Goal: Transaction & Acquisition: Purchase product/service

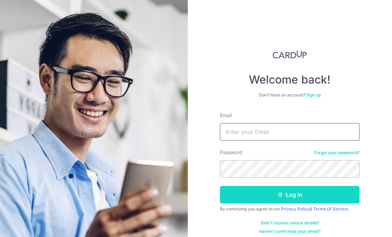
type input "qianyilimm@gmail.com"
click at [269, 195] on button "Log in" at bounding box center [290, 194] width 140 height 17
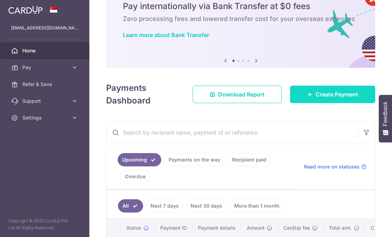
click at [315, 94] on span "Create Payment" at bounding box center [336, 94] width 43 height 8
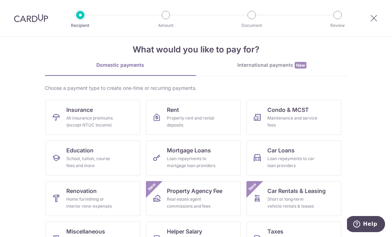
scroll to position [12, 0]
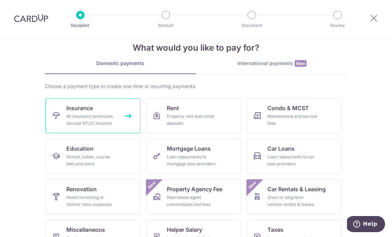
click at [121, 119] on link "Insurance All insurance premiums (except NTUC Income)" at bounding box center [92, 115] width 95 height 35
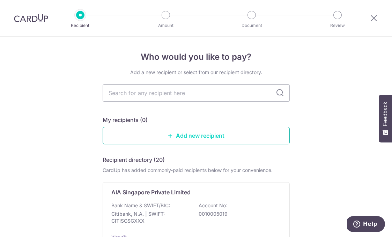
click at [183, 143] on link "Add new recipient" at bounding box center [196, 135] width 187 height 17
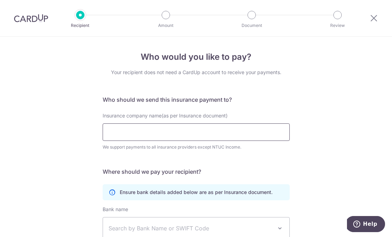
click at [135, 129] on input "Insurance company name(as per Insurance document)" at bounding box center [196, 131] width 187 height 17
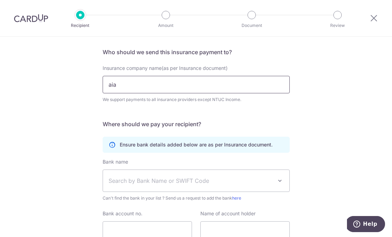
scroll to position [48, 0]
type input "aia"
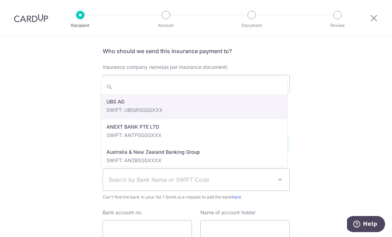
click at [121, 179] on span "Search by Bank Name or SWIFT Code" at bounding box center [190, 179] width 164 height 8
select select "22650"
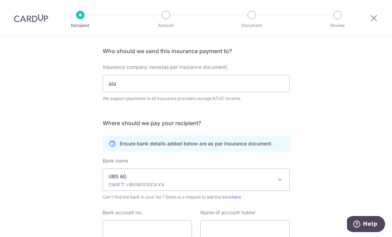
click at [80, 147] on div "Who would you like to pay? Your recipient does not need a CardUp account to rec…" at bounding box center [196, 140] width 392 height 305
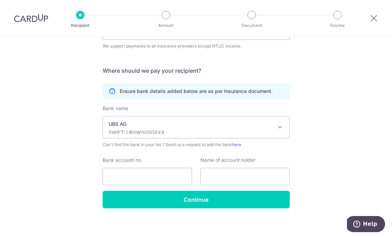
scroll to position [105, 0]
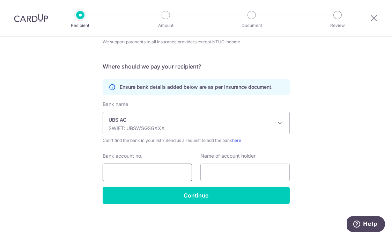
click at [118, 168] on input "Bank account no." at bounding box center [147, 171] width 89 height 17
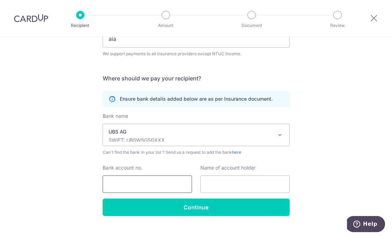
scroll to position [94, 0]
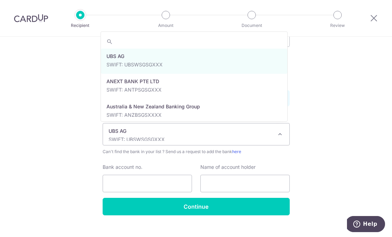
click at [141, 136] on p "SWIFT: UBSWSGSGXXX" at bounding box center [190, 139] width 164 height 7
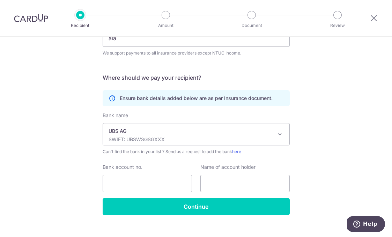
click at [339, 102] on div "Who would you like to pay? Your recipient does not need a CardUp account to rec…" at bounding box center [196, 95] width 392 height 305
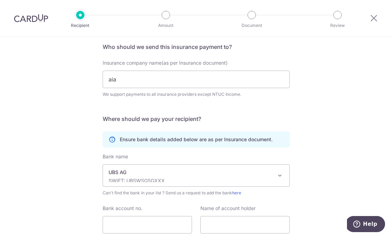
scroll to position [52, 0]
click at [162, 11] on div "Amount" at bounding box center [166, 15] width 8 height 8
click at [127, 226] on input "Bank account no." at bounding box center [147, 224] width 89 height 17
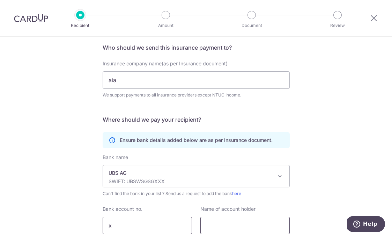
type input "x"
click at [233, 223] on input "text" at bounding box center [244, 224] width 89 height 17
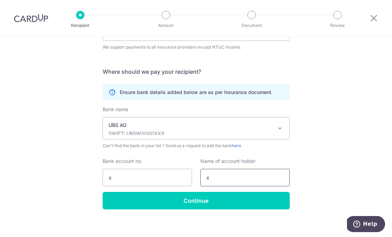
scroll to position [105, 0]
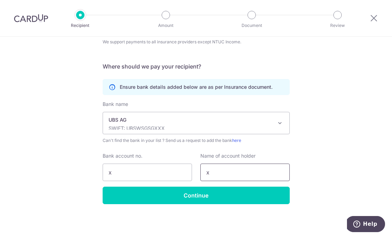
type input "x"
click at [217, 214] on div "Who would you like to pay? Your recipient does not need a CardUp account to rec…" at bounding box center [196, 84] width 392 height 305
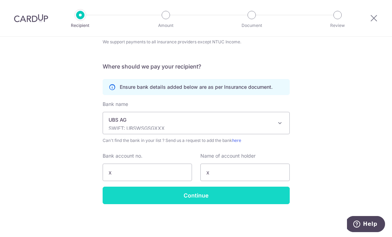
click at [187, 186] on input "Continue" at bounding box center [196, 194] width 187 height 17
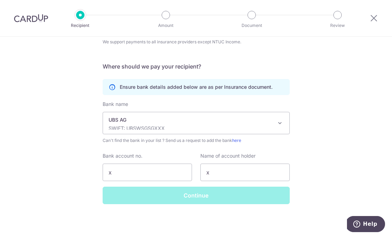
click at [197, 195] on div "Continue" at bounding box center [195, 194] width 195 height 17
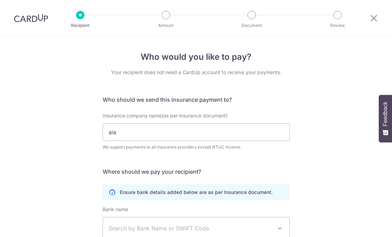
select select "22650"
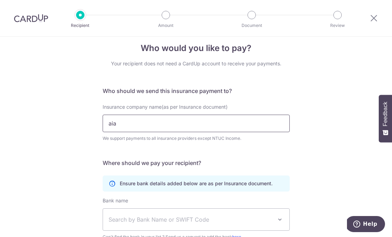
click at [147, 127] on input "aia" at bounding box center [196, 122] width 187 height 17
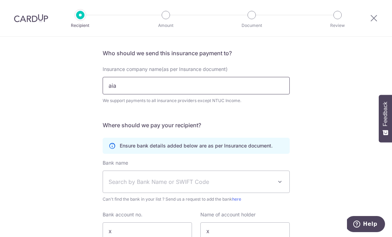
scroll to position [47, 0]
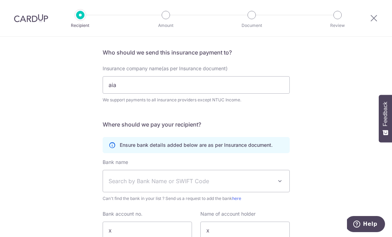
click at [138, 175] on span "Search by Bank Name or SWIFT Code" at bounding box center [196, 181] width 186 height 22
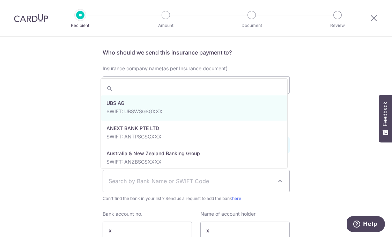
click at [138, 175] on span "Search by Bank Name or SWIFT Code" at bounding box center [196, 181] width 186 height 22
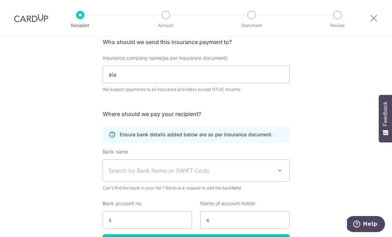
scroll to position [60, 0]
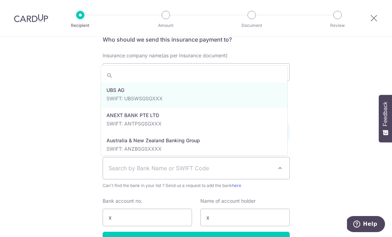
click at [120, 171] on span "Search by Bank Name or SWIFT Code" at bounding box center [190, 168] width 164 height 8
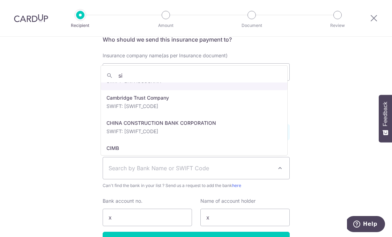
scroll to position [0, 0]
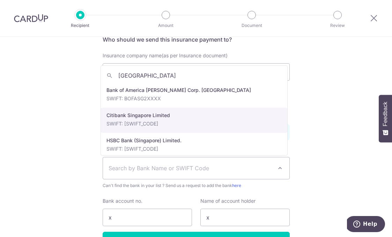
type input "singapore"
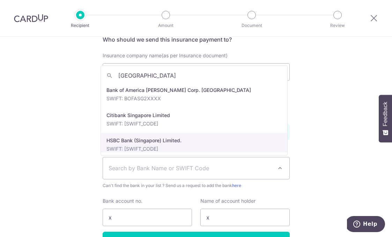
select select "23560"
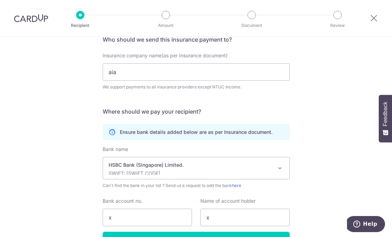
click at [150, 167] on p "HSBC Bank (Singapore) Limited." at bounding box center [190, 164] width 164 height 7
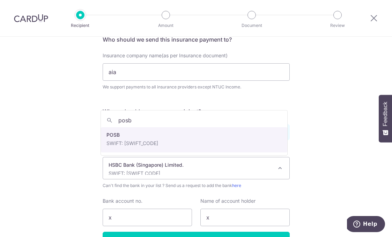
type input "posb"
select select "19"
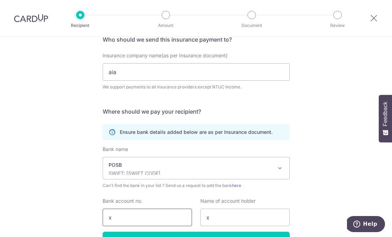
click at [128, 214] on input "x" at bounding box center [147, 216] width 89 height 17
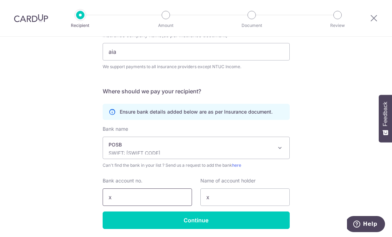
scroll to position [82, 0]
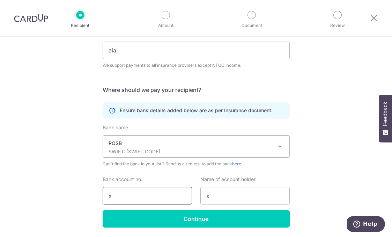
drag, startPoint x: 122, startPoint y: 197, endPoint x: 45, endPoint y: 190, distance: 77.7
click at [45, 190] on div "Who would you like to pay? Your recipient does not need a CardUp account to rec…" at bounding box center [196, 107] width 392 height 305
type input "010919606"
drag, startPoint x: 221, startPoint y: 196, endPoint x: 149, endPoint y: 196, distance: 72.2
click at [149, 196] on div "Bank account no. 010919606 Name of account holder x" at bounding box center [195, 189] width 195 height 29
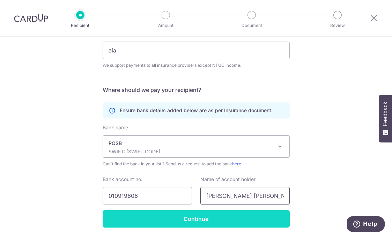
type input "Lim Qian Yi"
click at [167, 215] on input "Continue" at bounding box center [196, 218] width 187 height 17
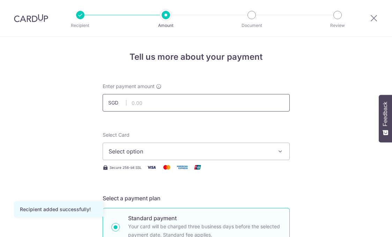
click at [171, 98] on input "text" at bounding box center [196, 102] width 187 height 17
type input "20,000.00"
click at [147, 147] on span "Select option" at bounding box center [189, 151] width 163 height 8
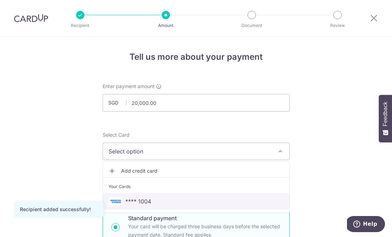
click at [125, 194] on link "**** 1004" at bounding box center [196, 201] width 186 height 17
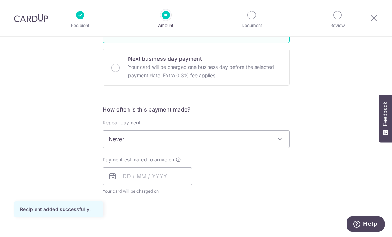
scroll to position [203, 0]
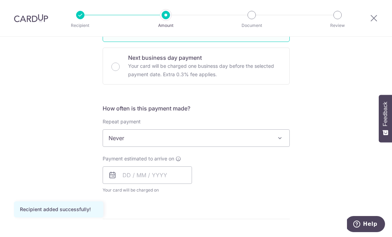
click at [136, 137] on span "Never" at bounding box center [196, 137] width 186 height 17
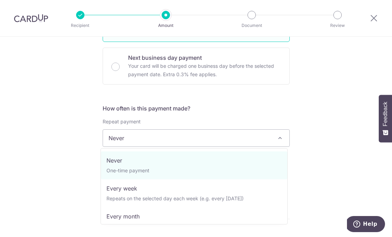
click at [142, 112] on div "How often is this payment made? Repeat payment Never Every week Every month Eve…" at bounding box center [196, 151] width 187 height 95
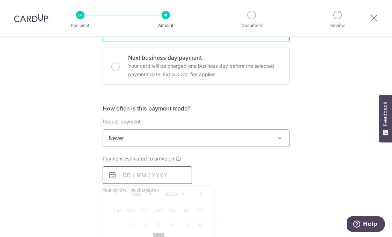
click at [125, 174] on input "text" at bounding box center [147, 174] width 89 height 17
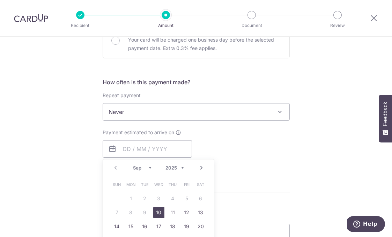
click at [156, 211] on link "10" at bounding box center [158, 212] width 11 height 11
type input "[DATE]"
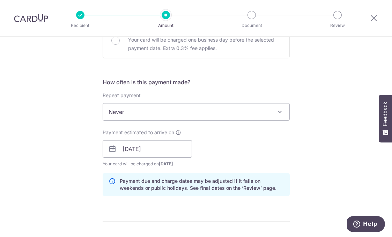
click at [148, 113] on span "Never" at bounding box center [196, 111] width 186 height 17
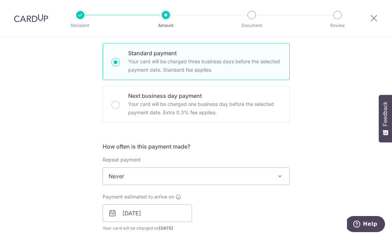
scroll to position [0, 0]
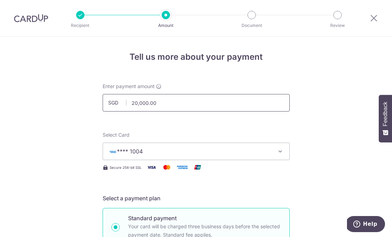
click at [155, 105] on input "20,000.00" at bounding box center [196, 102] width 187 height 17
click at [152, 153] on span "**** 1004" at bounding box center [189, 151] width 163 height 8
type input "20,000.00"
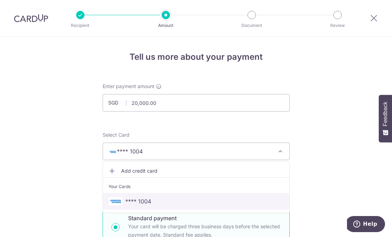
click at [126, 198] on span "**** 1004" at bounding box center [138, 201] width 26 height 8
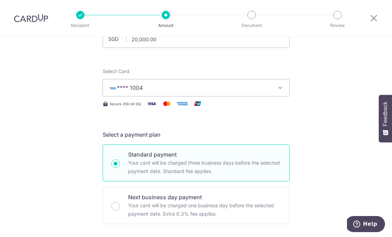
scroll to position [63, 0]
click at [132, 87] on span "**** 1004" at bounding box center [130, 88] width 26 height 7
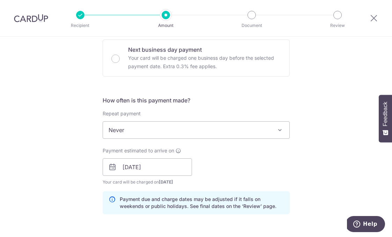
scroll to position [165, 0]
